Goal: Book appointment/travel/reservation

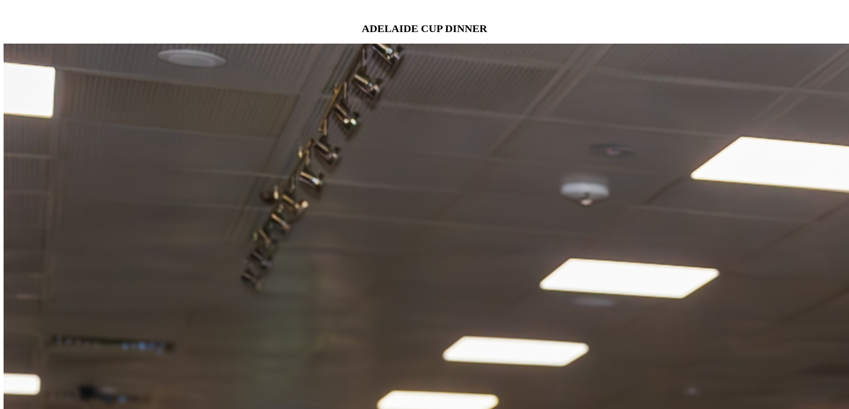
scroll to position [864, 0]
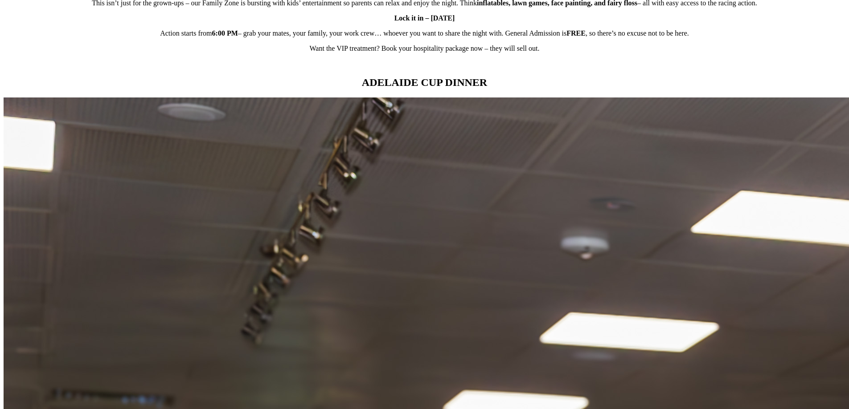
scroll to position [809, 0]
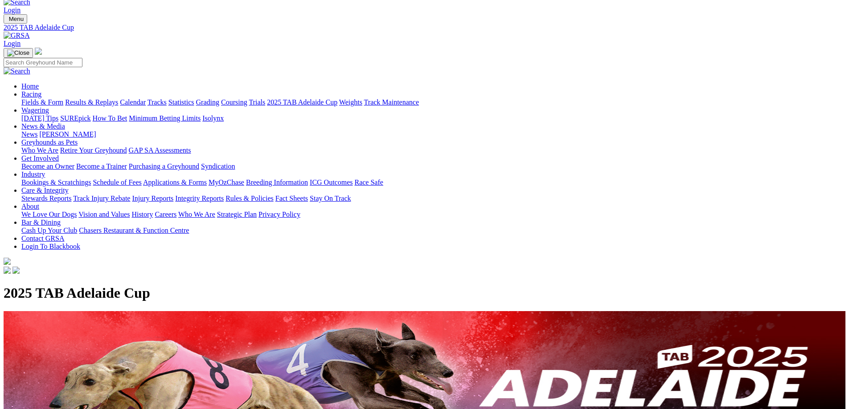
scroll to position [13, 0]
